Goal: Check status: Check status

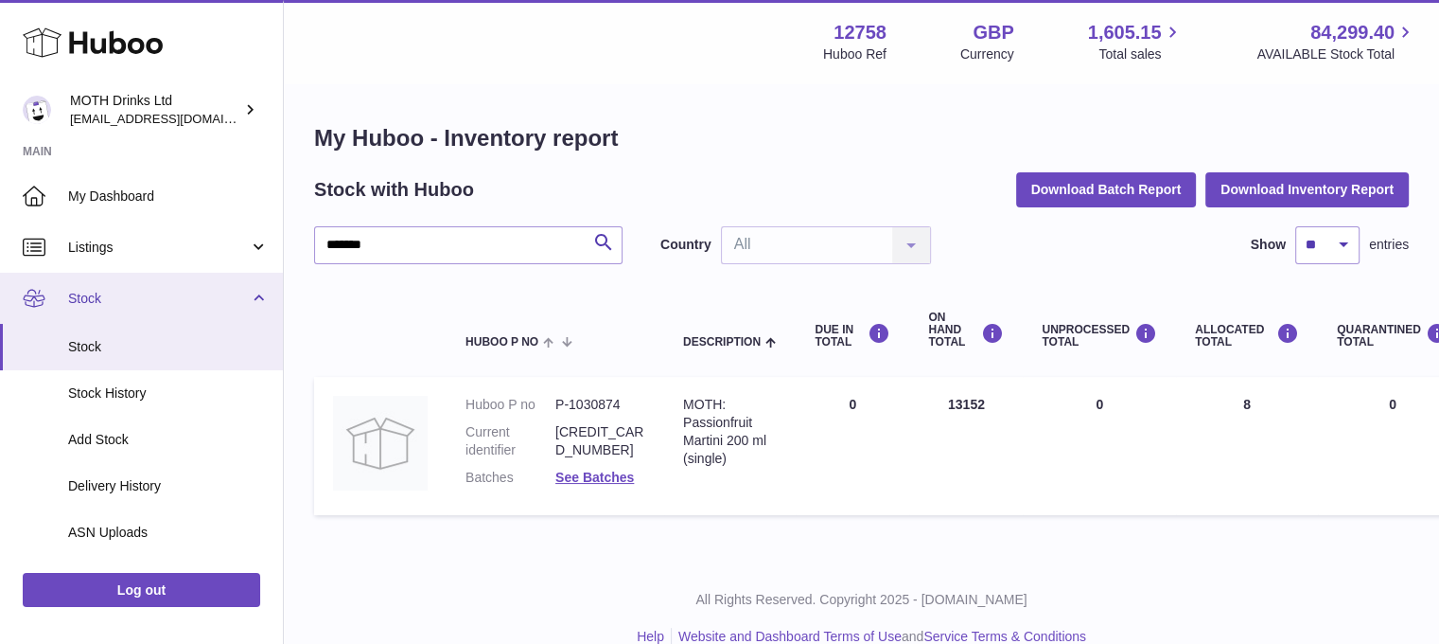
click at [110, 302] on span "Stock" at bounding box center [158, 299] width 181 height 18
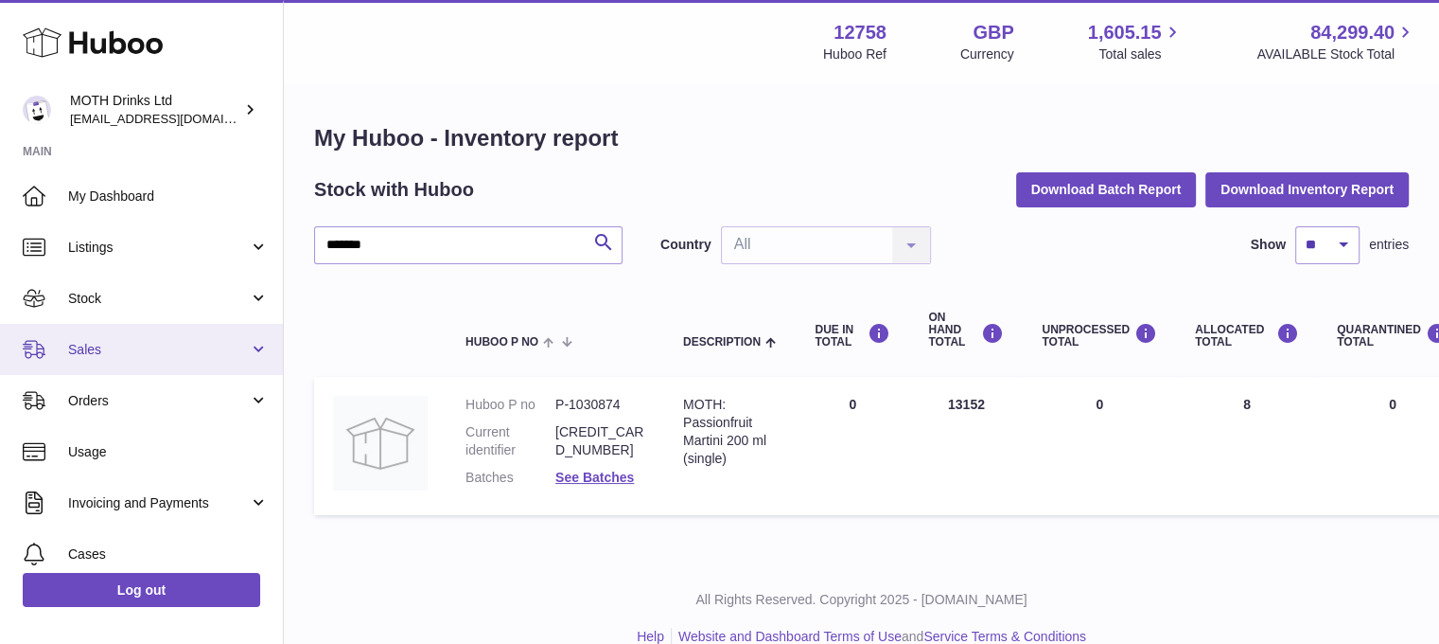
click at [109, 352] on span "Sales" at bounding box center [158, 350] width 181 height 18
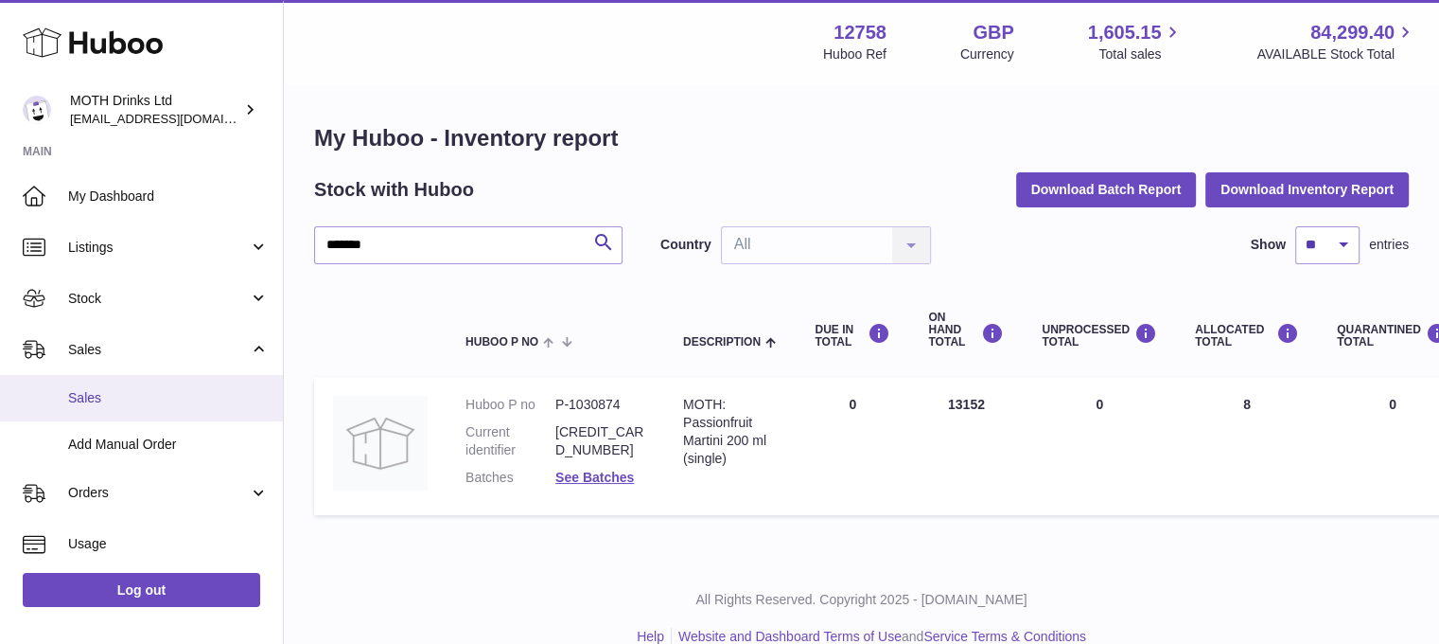
click at [108, 386] on link "Sales" at bounding box center [141, 398] width 283 height 46
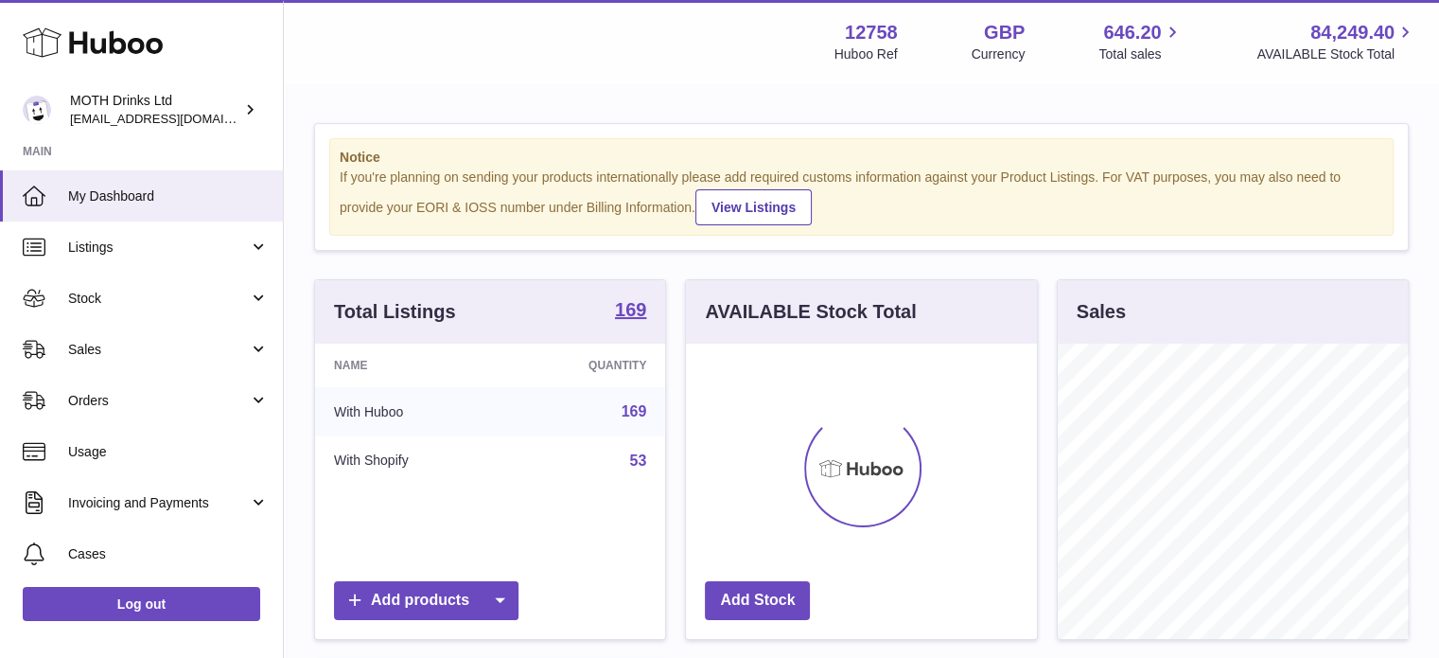
scroll to position [295, 351]
click at [108, 341] on span "Sales" at bounding box center [158, 350] width 181 height 18
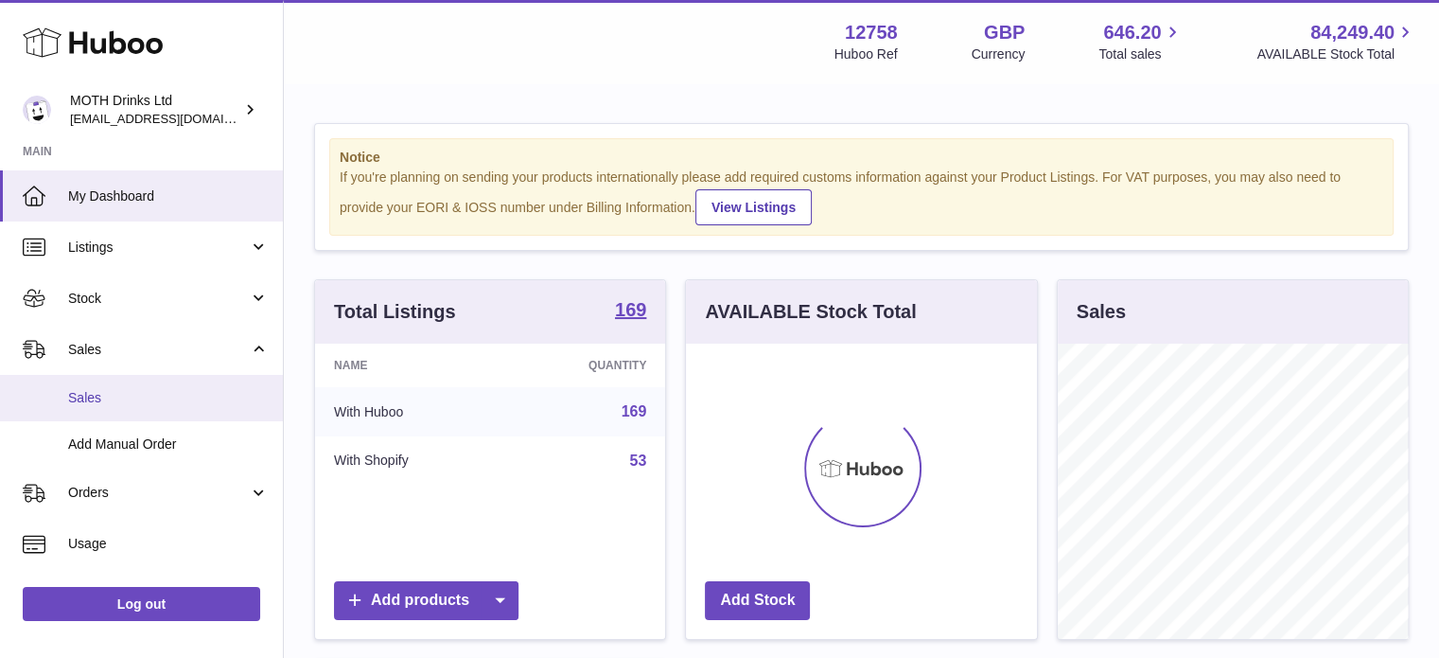
click at [98, 389] on span "Sales" at bounding box center [168, 398] width 201 height 18
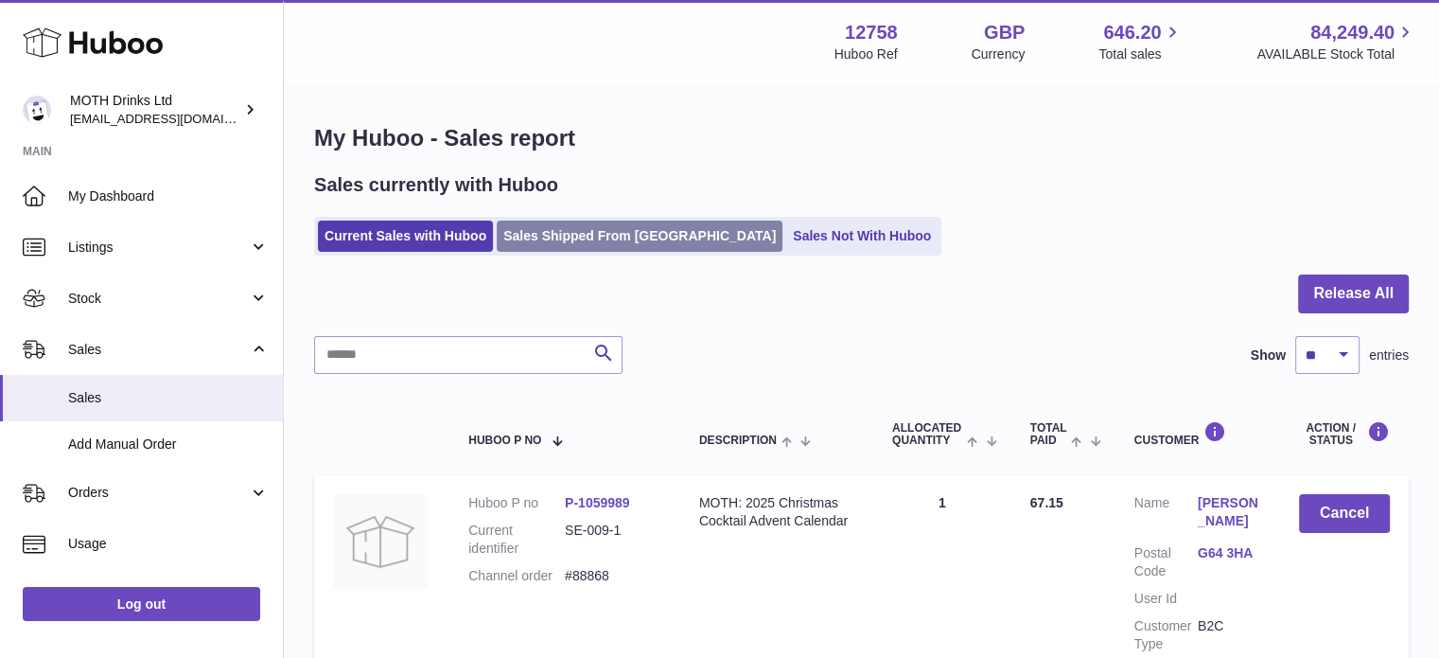
click at [530, 245] on link "Sales Shipped From [GEOGRAPHIC_DATA]" at bounding box center [640, 236] width 286 height 31
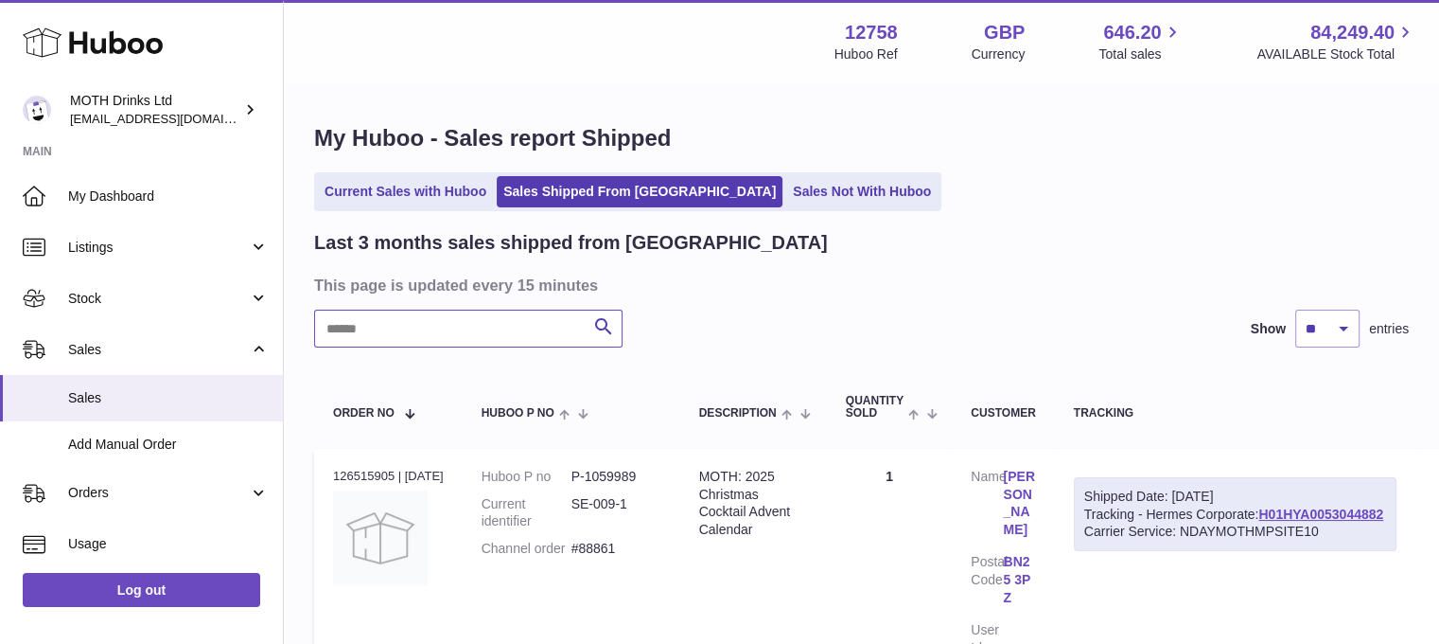
click at [429, 320] on input "text" at bounding box center [468, 328] width 309 height 38
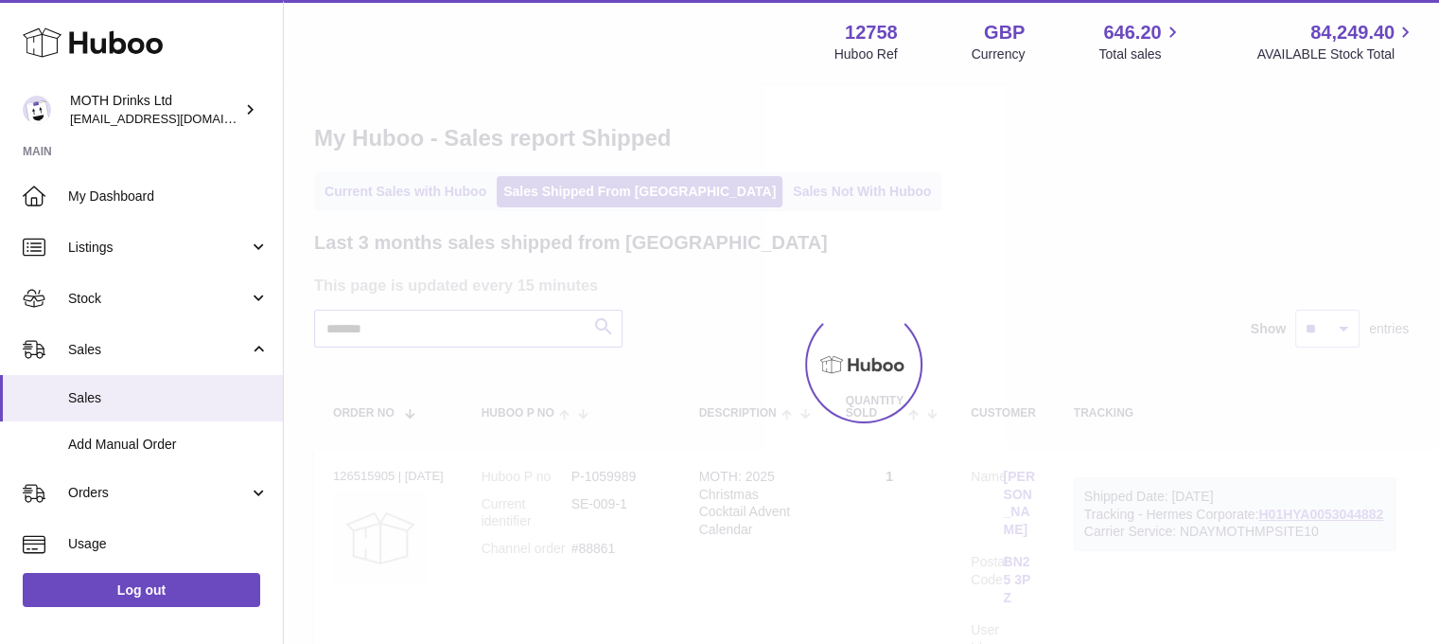
type input "*******"
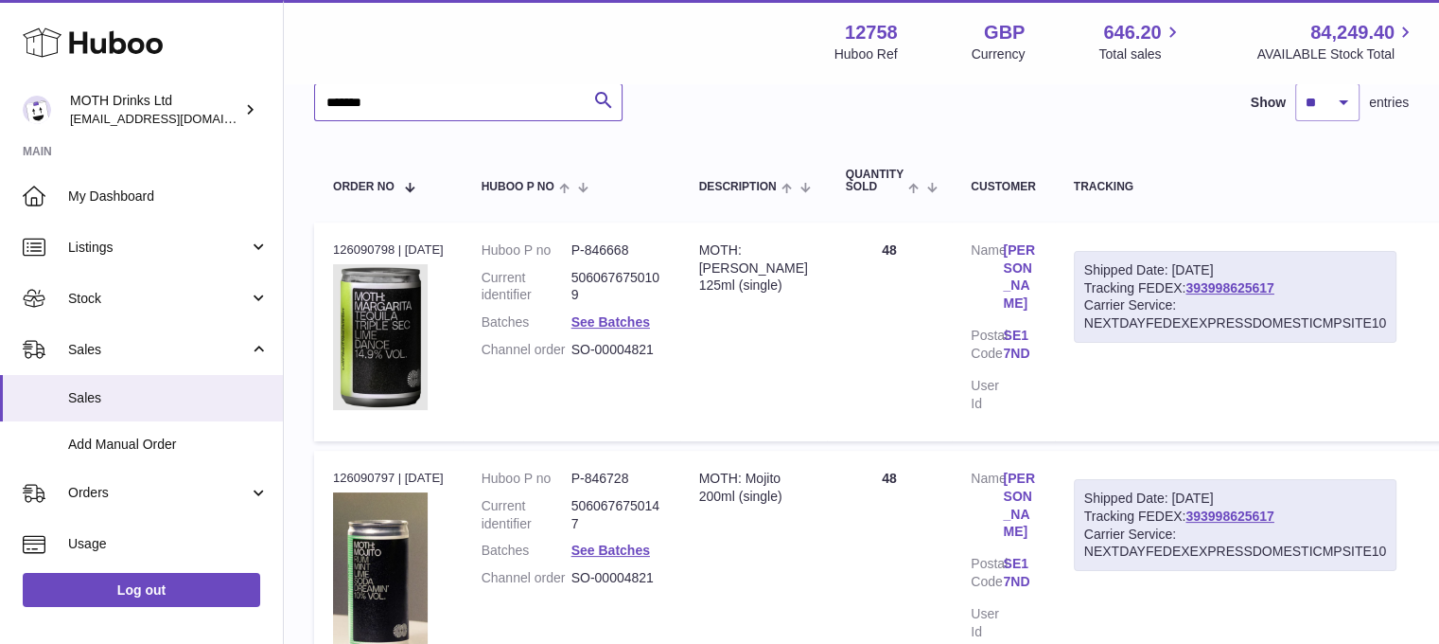
scroll to position [227, 0]
click at [1243, 283] on link "393998625617" at bounding box center [1230, 286] width 88 height 15
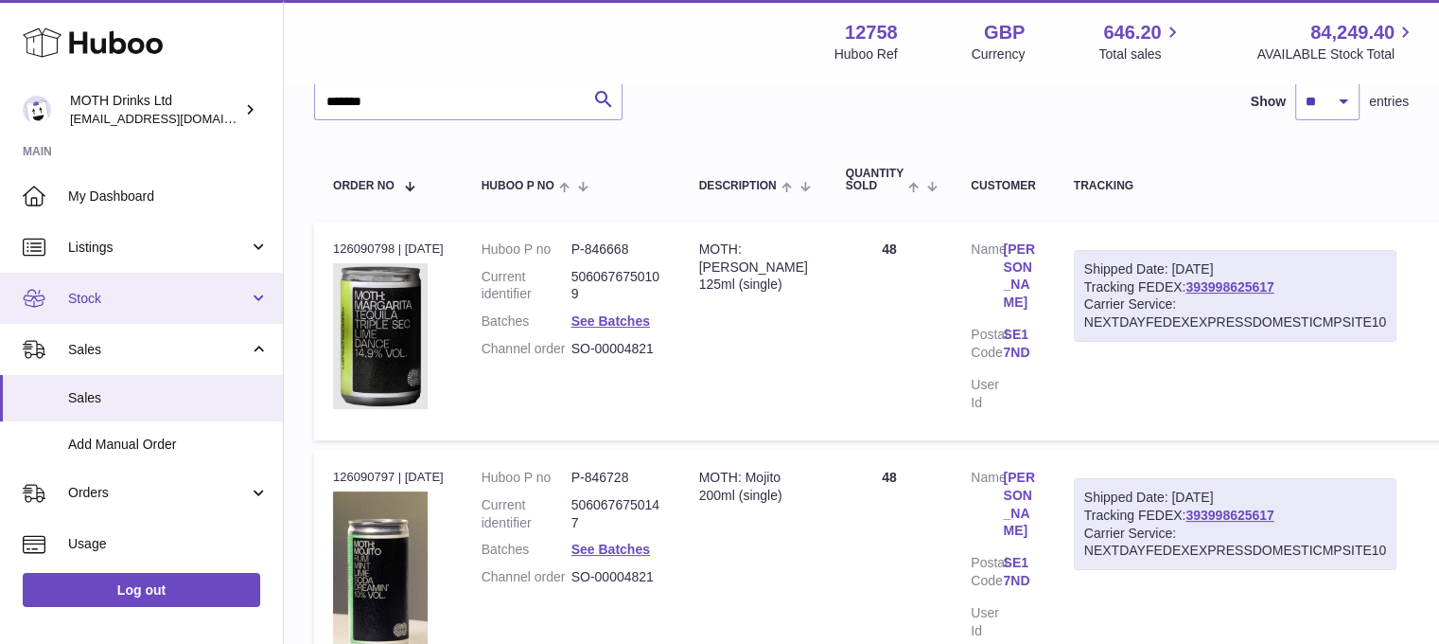
click at [170, 313] on link "Stock" at bounding box center [141, 298] width 283 height 51
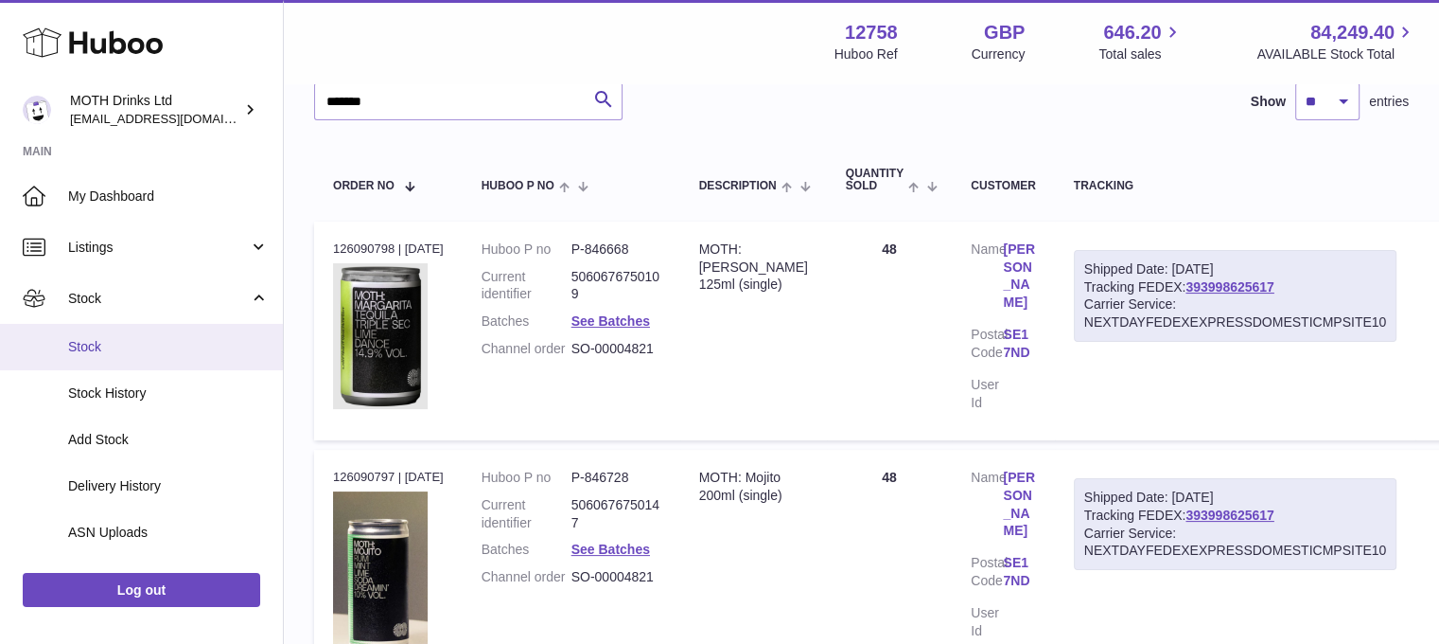
click at [148, 338] on span "Stock" at bounding box center [168, 347] width 201 height 18
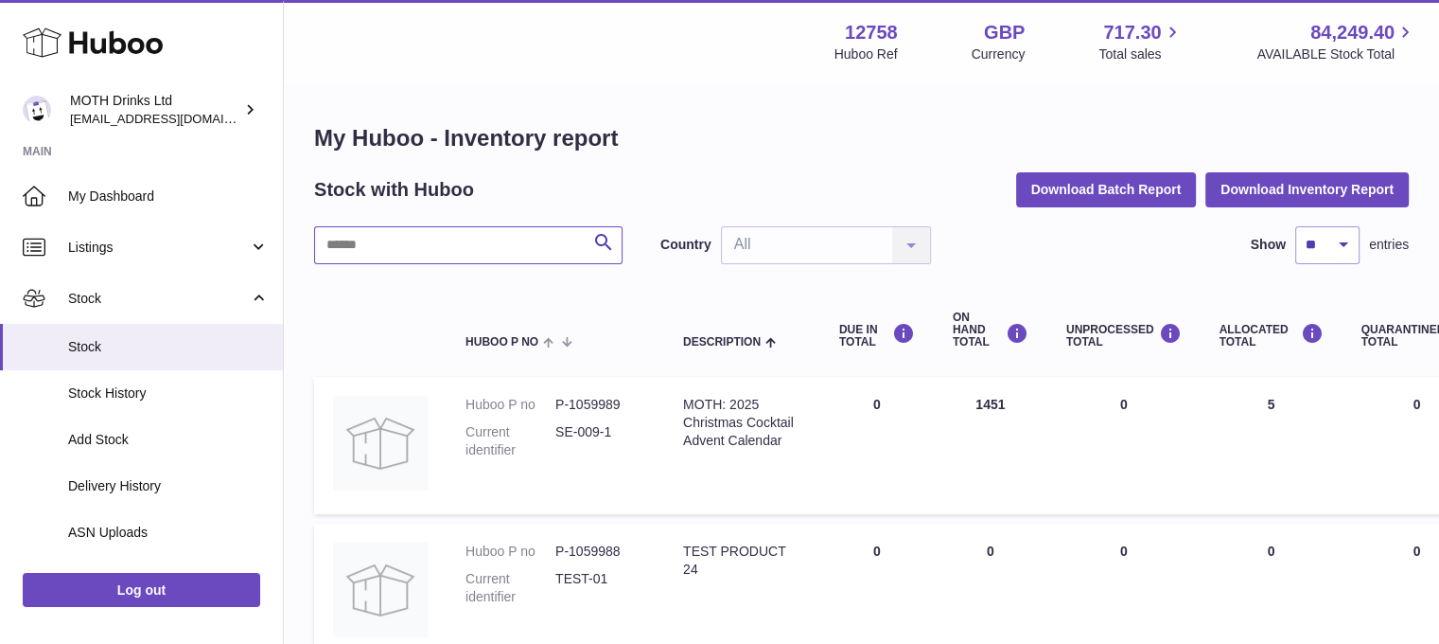
click at [349, 251] on input "text" at bounding box center [468, 245] width 309 height 38
paste input "*******"
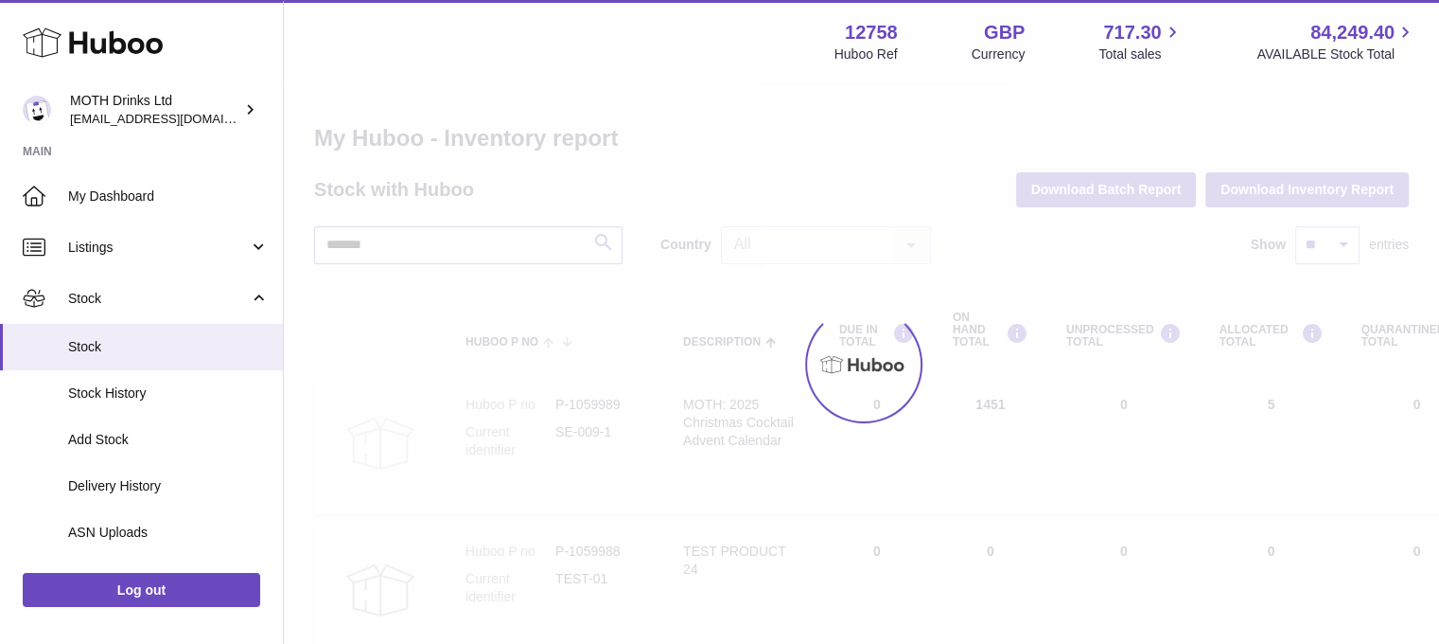
type input "*******"
